Goal: Information Seeking & Learning: Learn about a topic

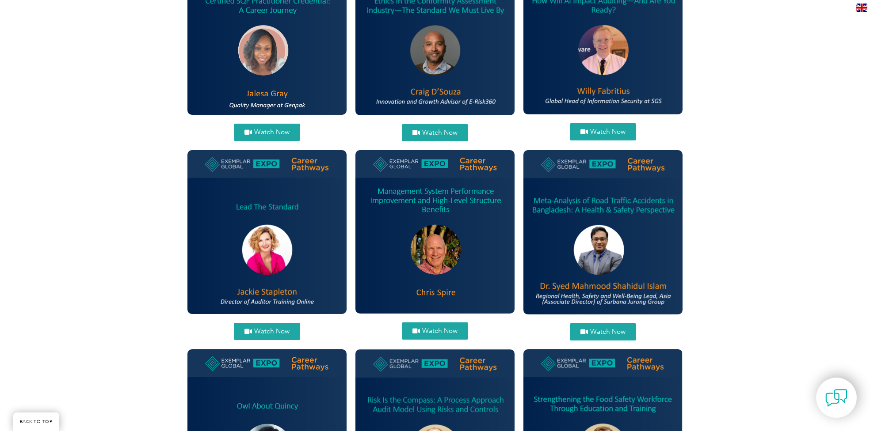
scroll to position [598, 0]
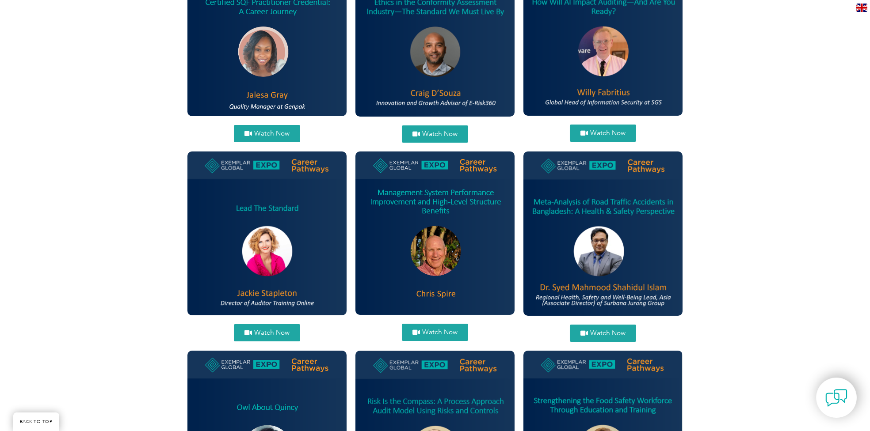
click at [438, 336] on link "Watch Now" at bounding box center [435, 332] width 66 height 17
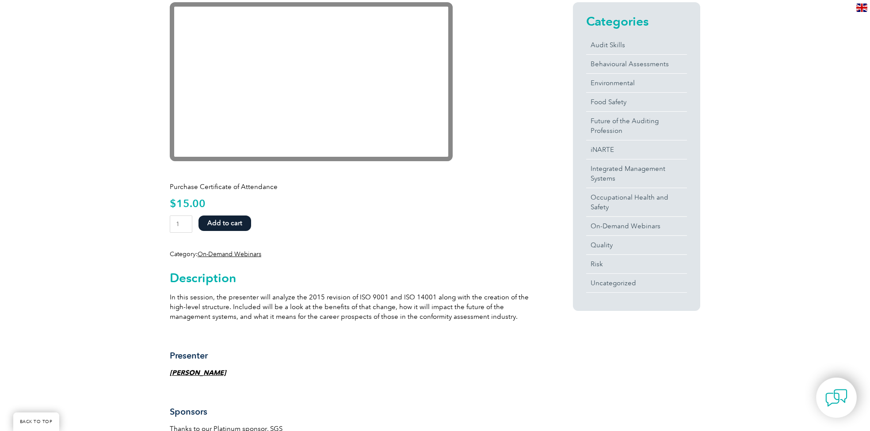
scroll to position [199, 0]
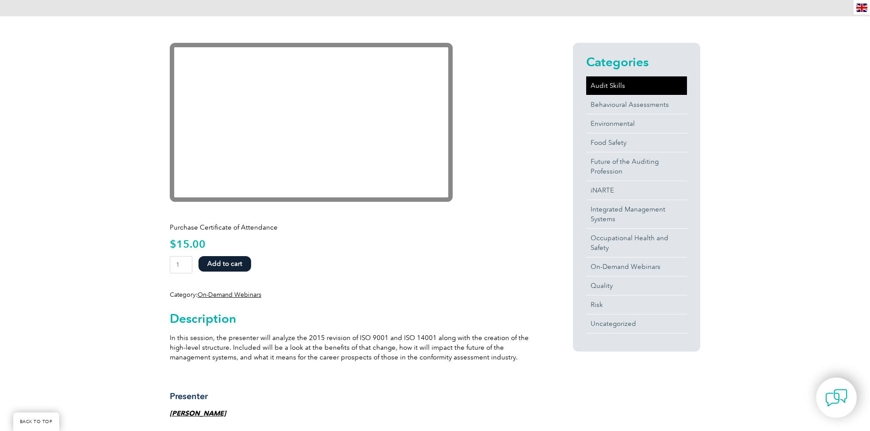
click at [617, 83] on link "Audit Skills" at bounding box center [636, 85] width 101 height 19
click at [285, 230] on p "Purchase Certificate of Attendance" at bounding box center [355, 228] width 371 height 10
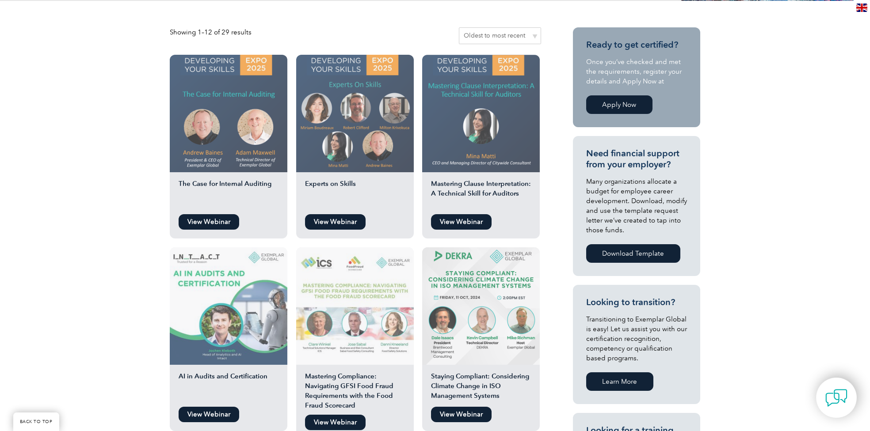
scroll to position [199, 0]
